Goal: Find contact information: Find contact information

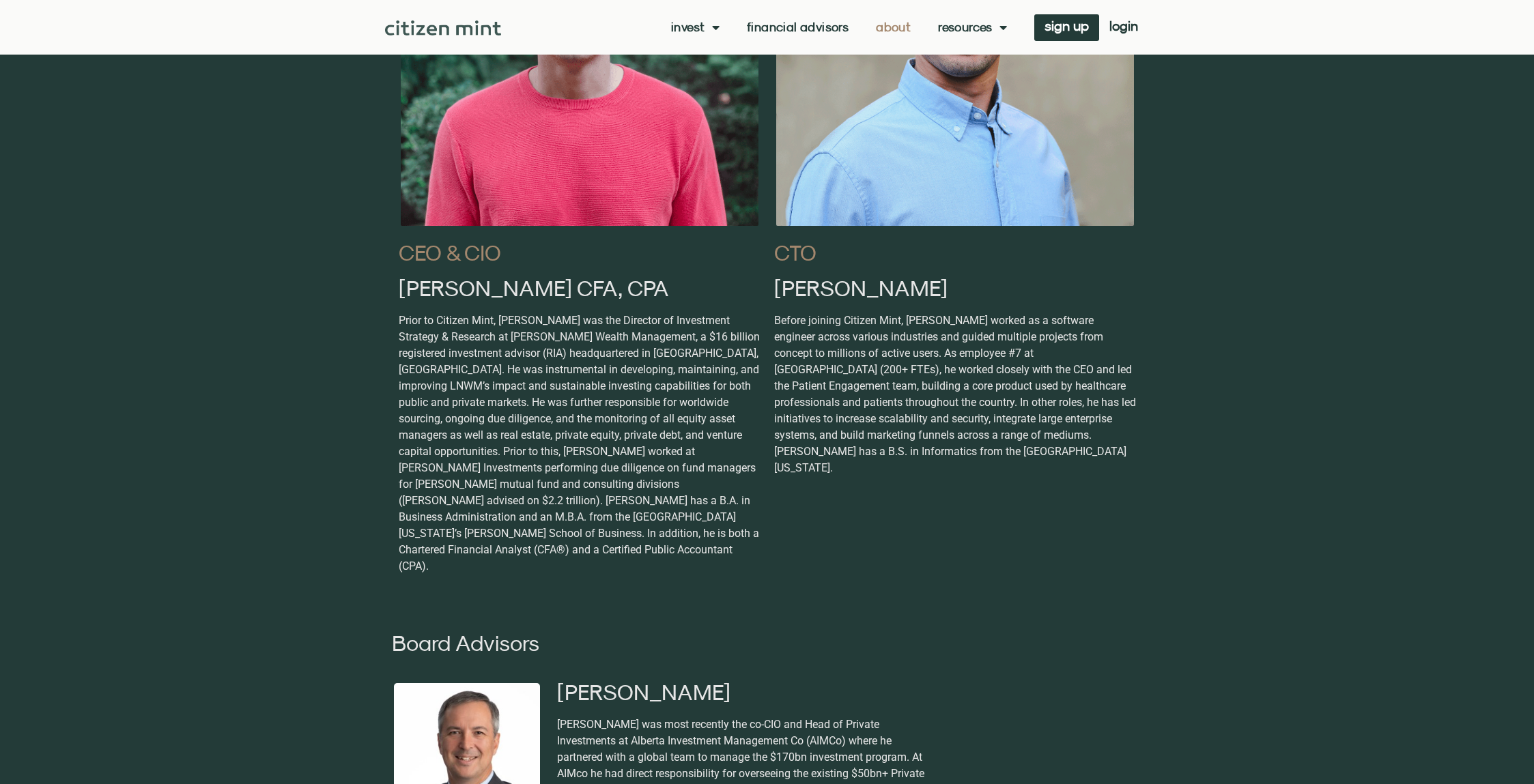
scroll to position [1023, 0]
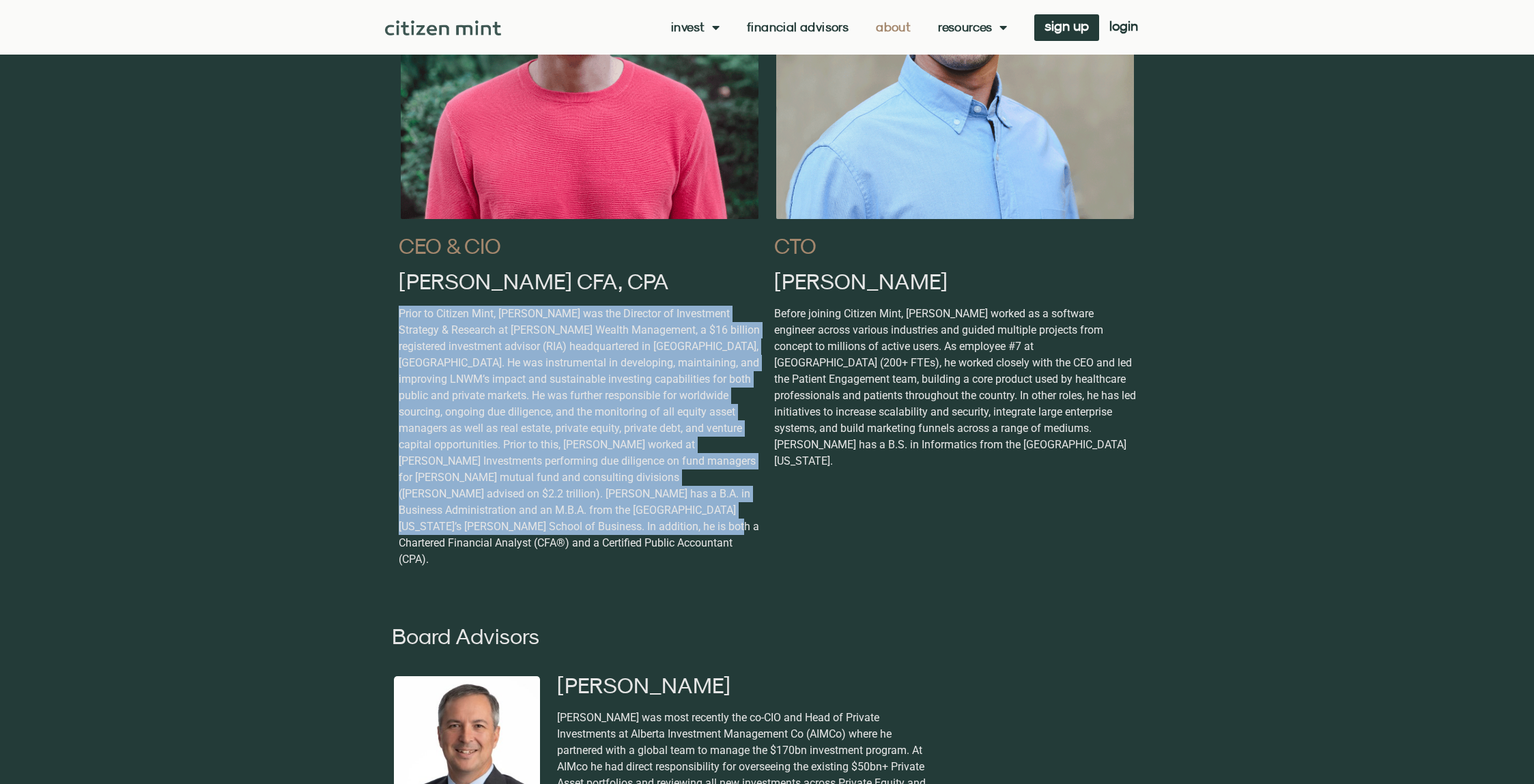
drag, startPoint x: 384, startPoint y: 314, endPoint x: 606, endPoint y: 524, distance: 305.6
copy p "Prior to Citizen Mint, [PERSON_NAME] was the Director of Investment Strategy & …"
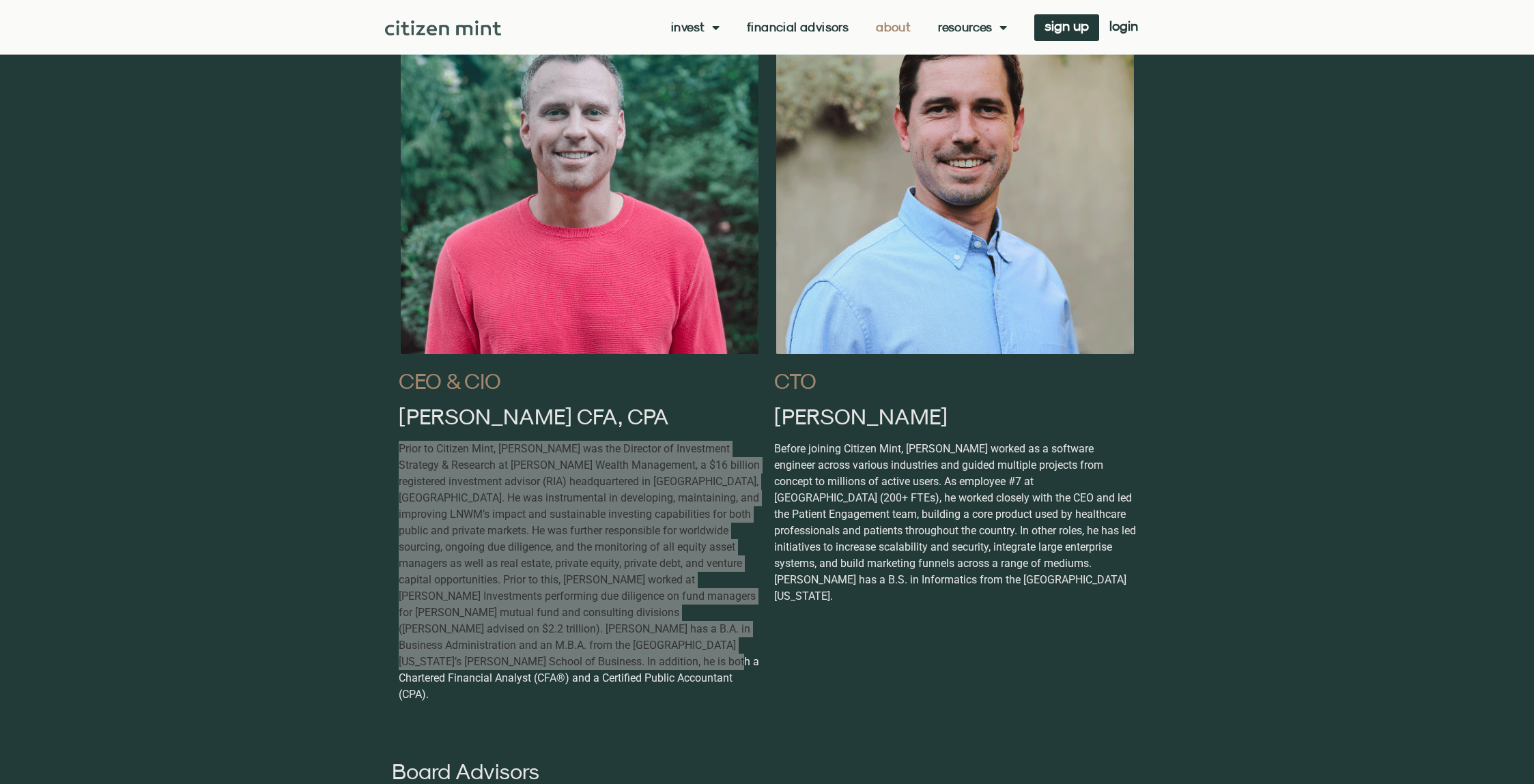
scroll to position [887, 0]
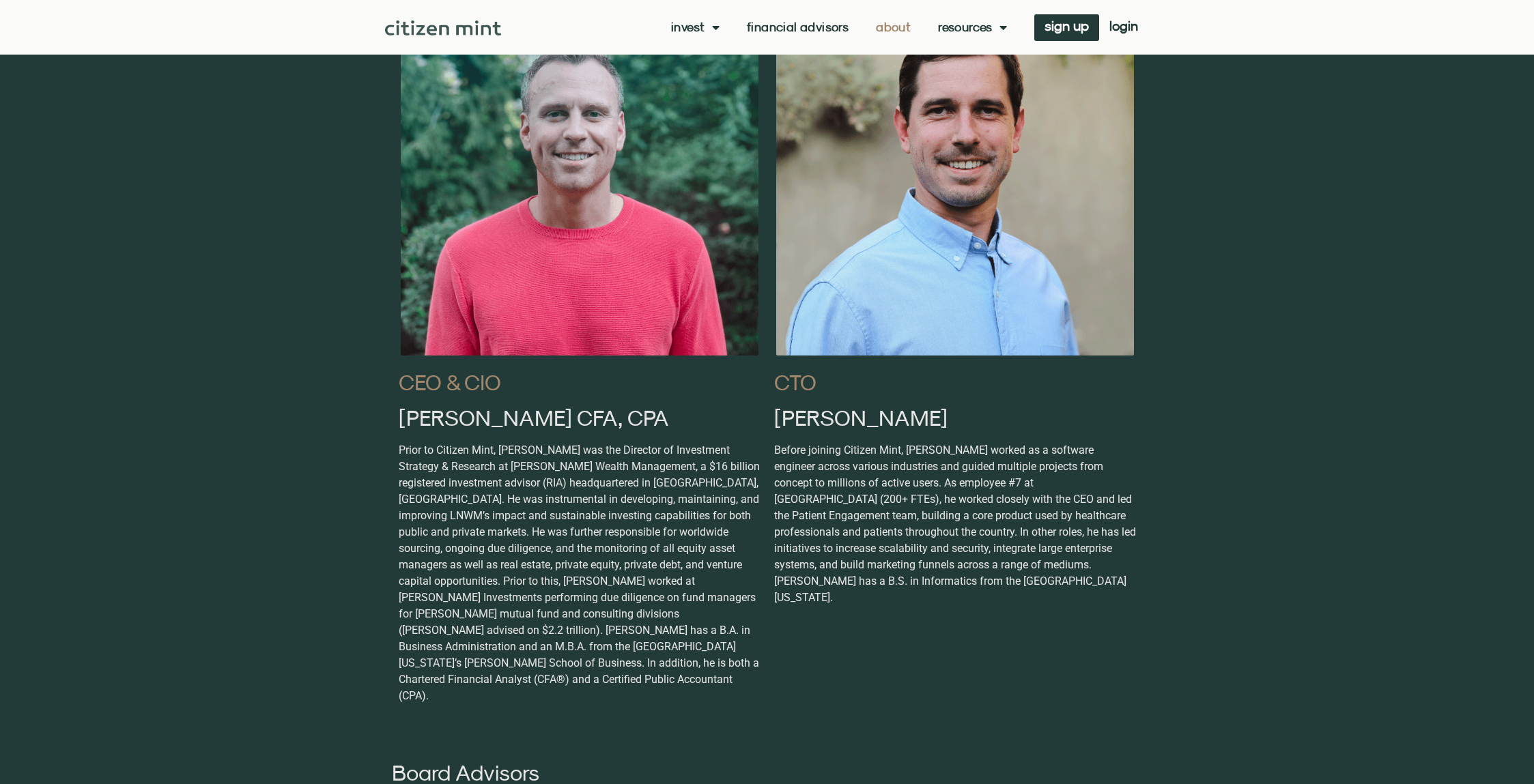
click at [437, 419] on h2 "[PERSON_NAME] CFA, CPA" at bounding box center [579, 417] width 362 height 22
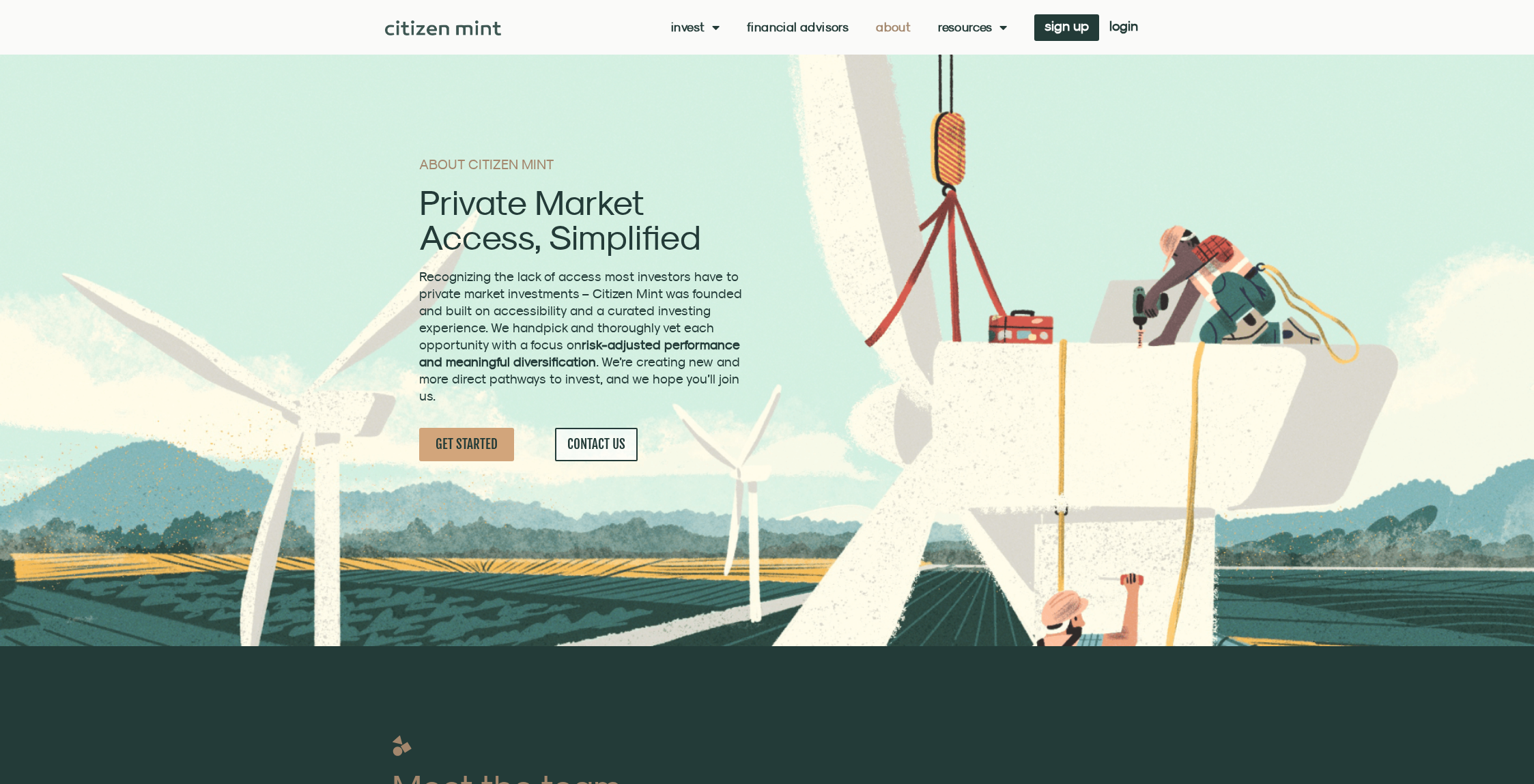
scroll to position [0, 0]
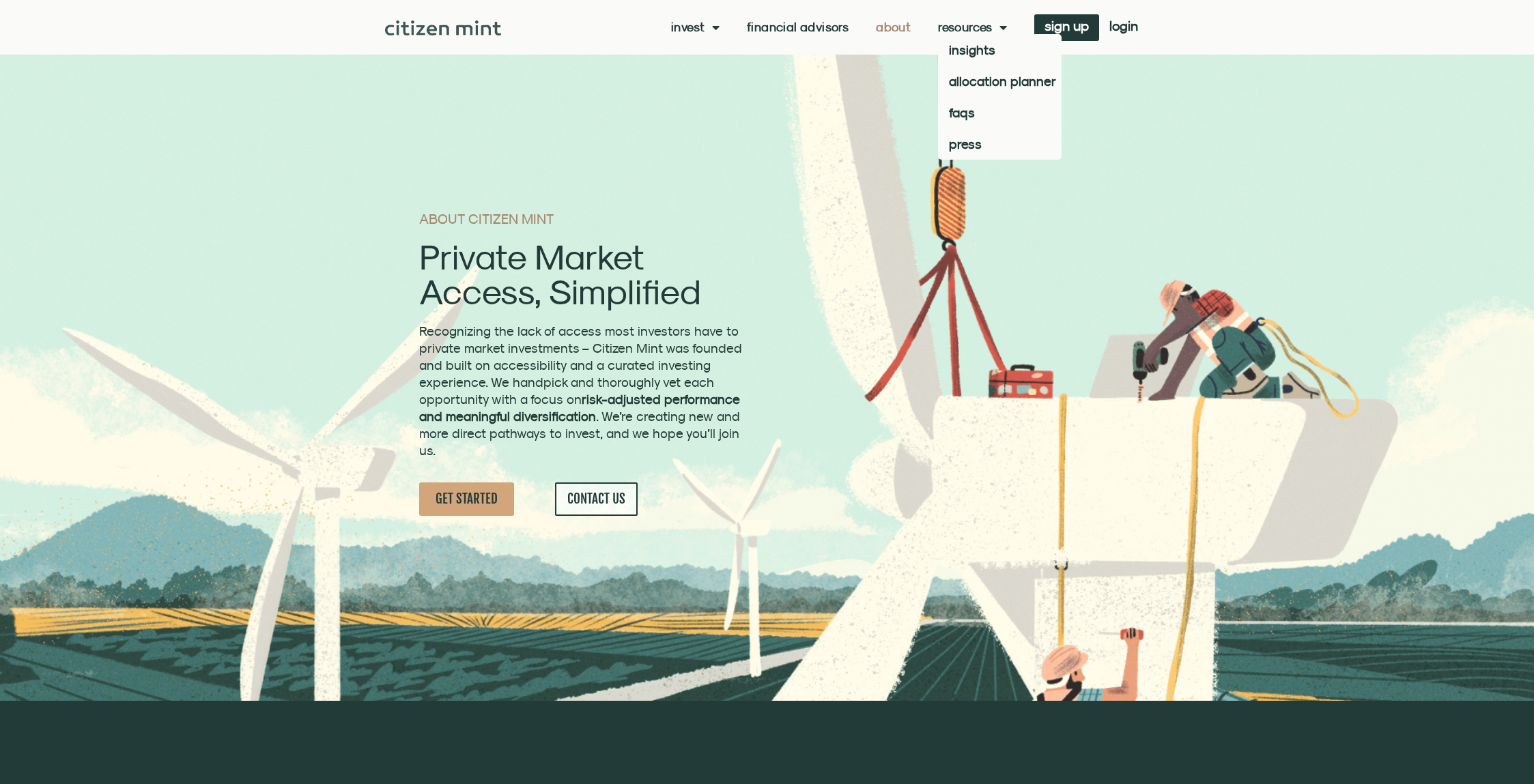
click at [972, 31] on link "Resources" at bounding box center [972, 27] width 69 height 13
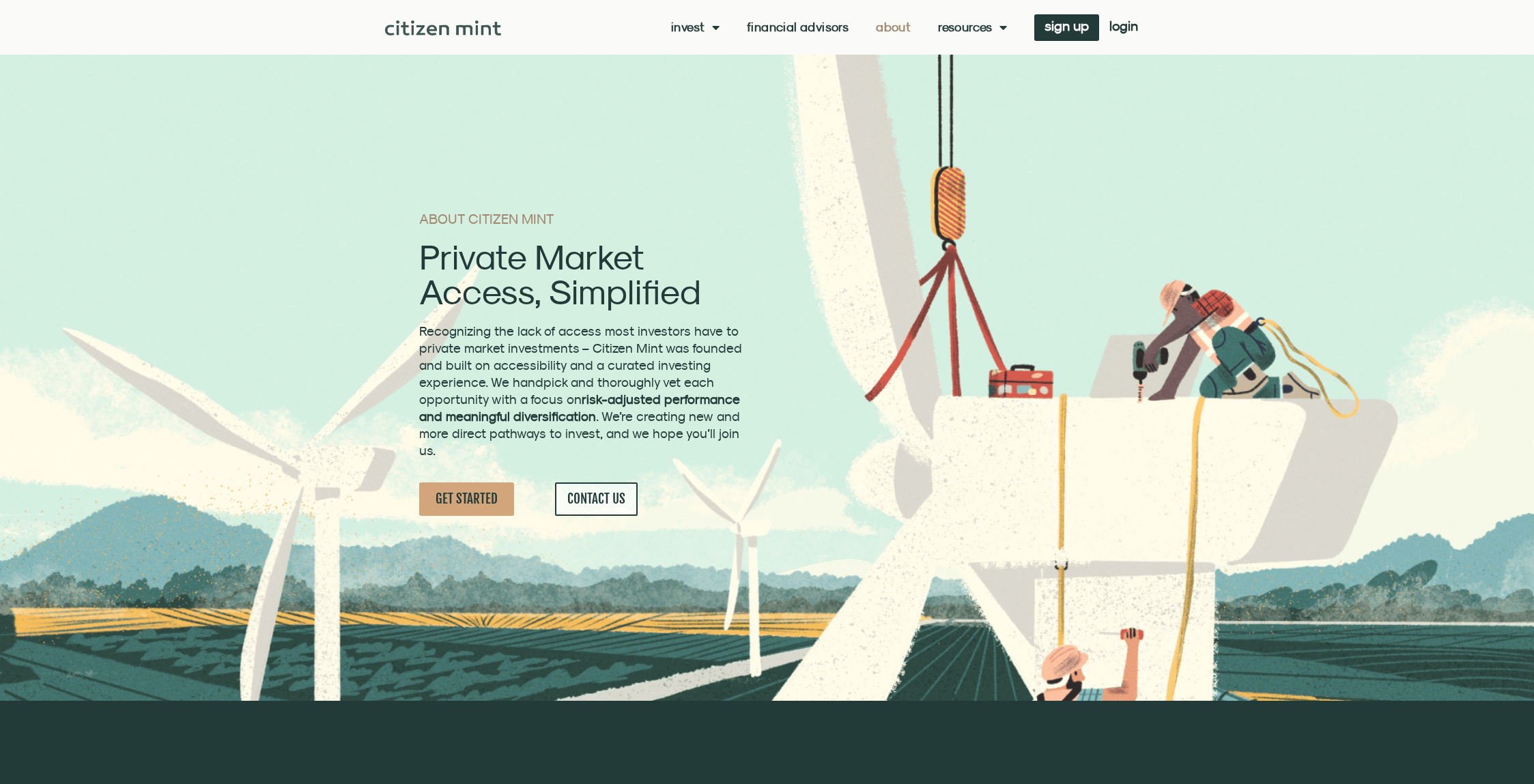
click at [972, 31] on link "Resources" at bounding box center [972, 27] width 69 height 13
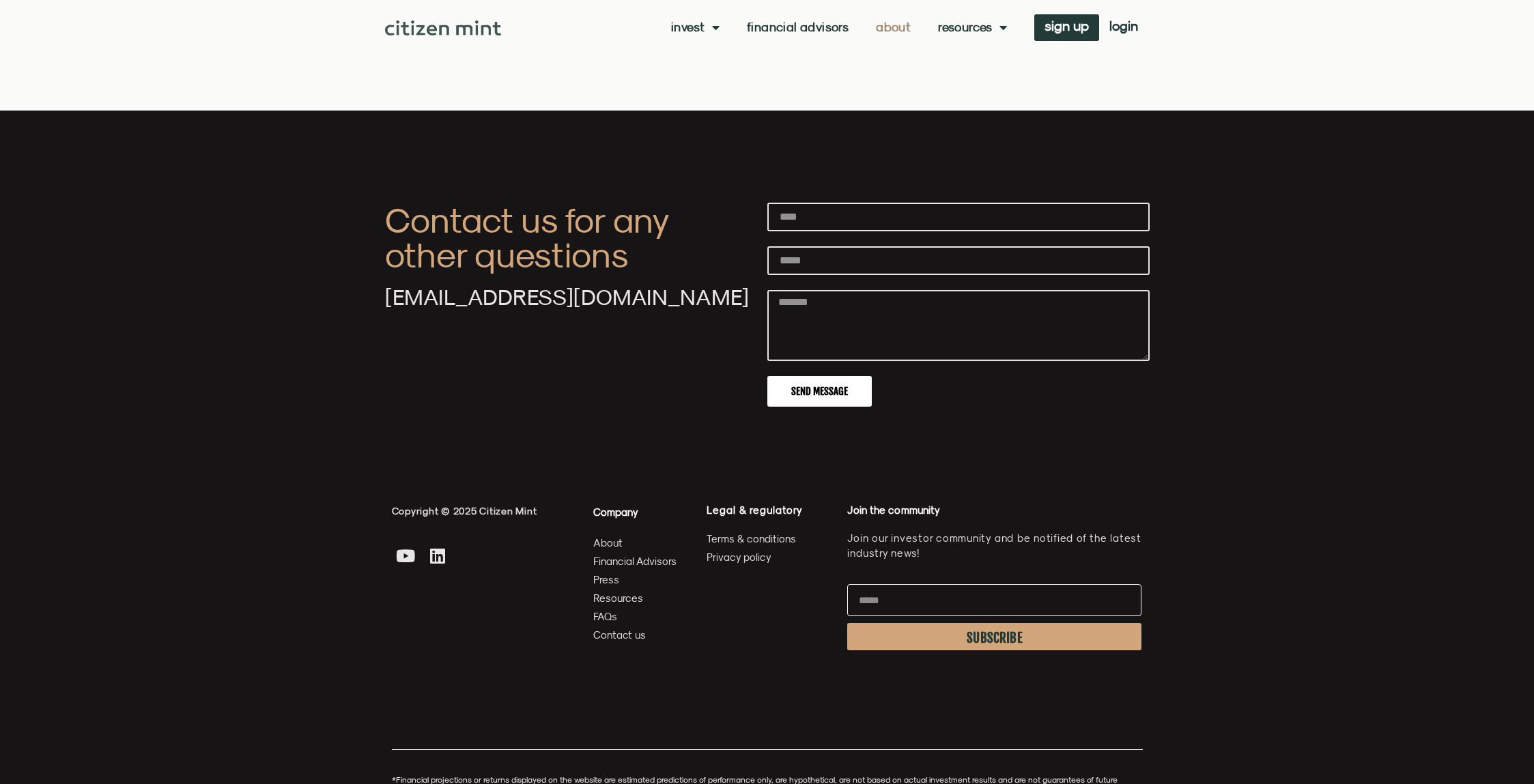
scroll to position [4575, 0]
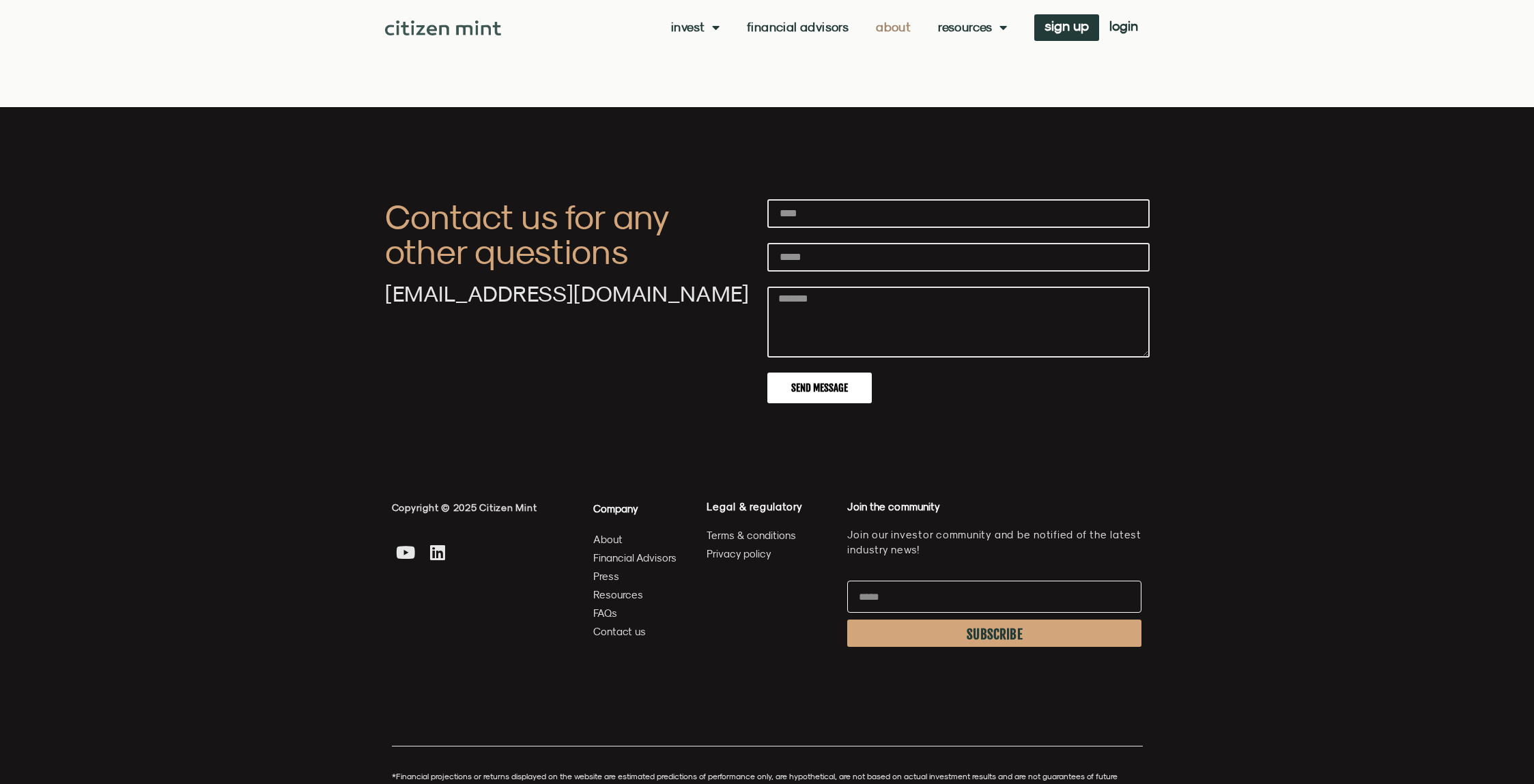
click at [635, 623] on span "Contact us" at bounding box center [619, 631] width 53 height 17
